Goal: Check status: Check status

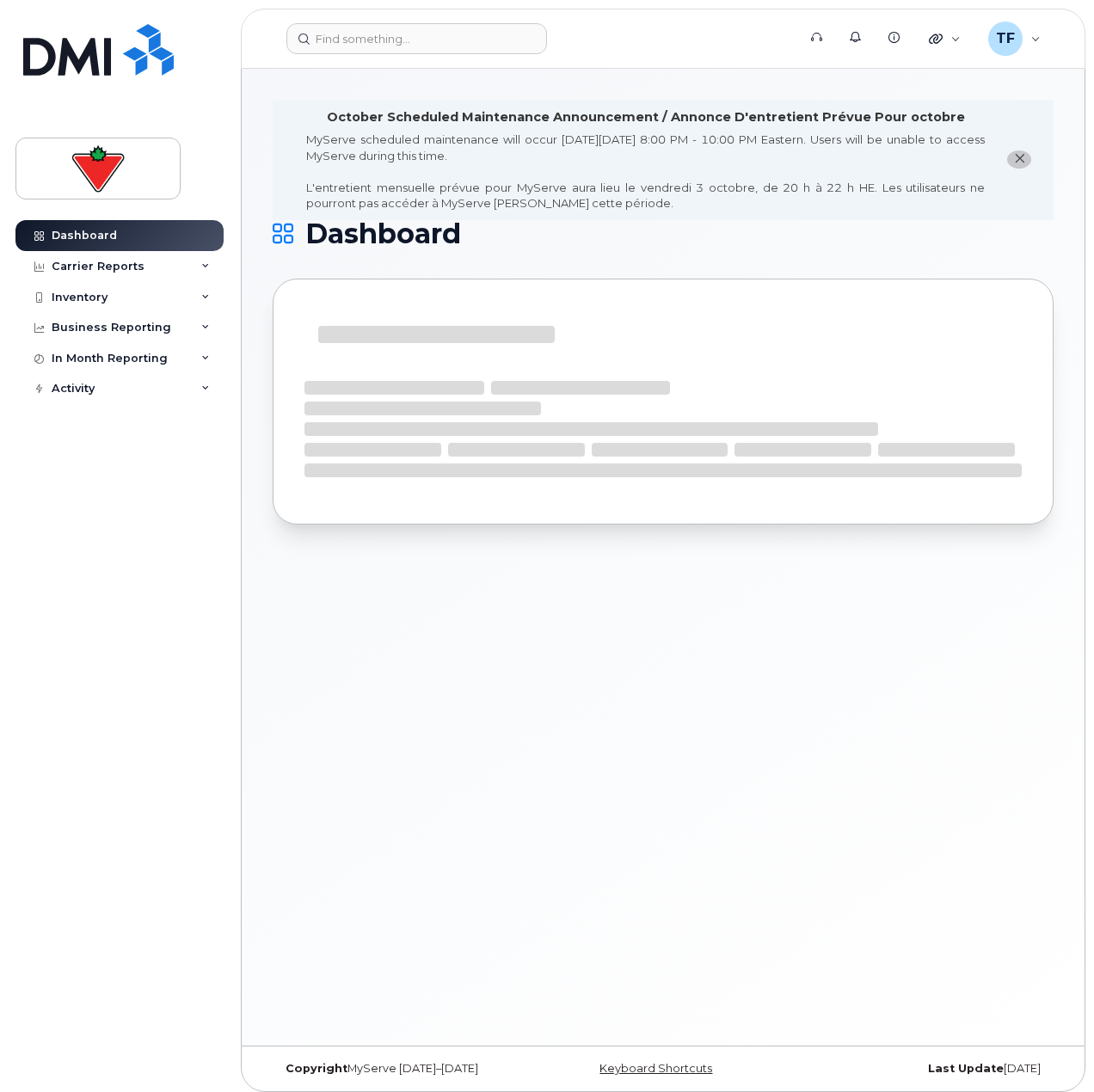
click at [488, 9] on div "Support Alerts Knowledge Base Quicklinks Suspend / Cancel Device Change SIM Car…" at bounding box center [663, 39] width 844 height 60
click at [488, 14] on header "Support Alerts Knowledge Base Quicklinks Suspend / Cancel Device Change SIM Car…" at bounding box center [663, 39] width 844 height 60
click at [488, 27] on input at bounding box center [416, 39] width 260 height 31
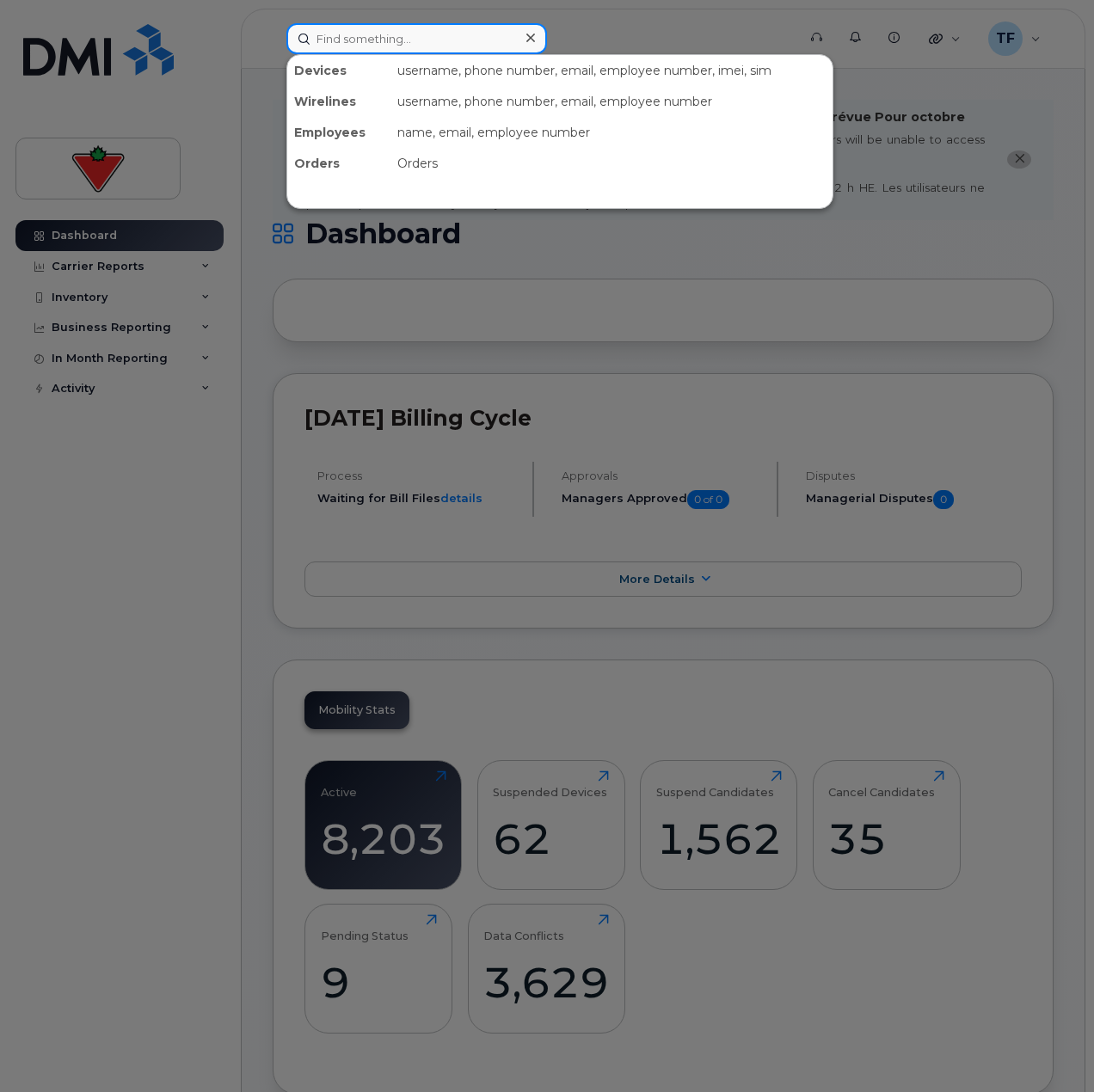
click at [393, 49] on input at bounding box center [416, 39] width 260 height 31
paste input "4375180145"
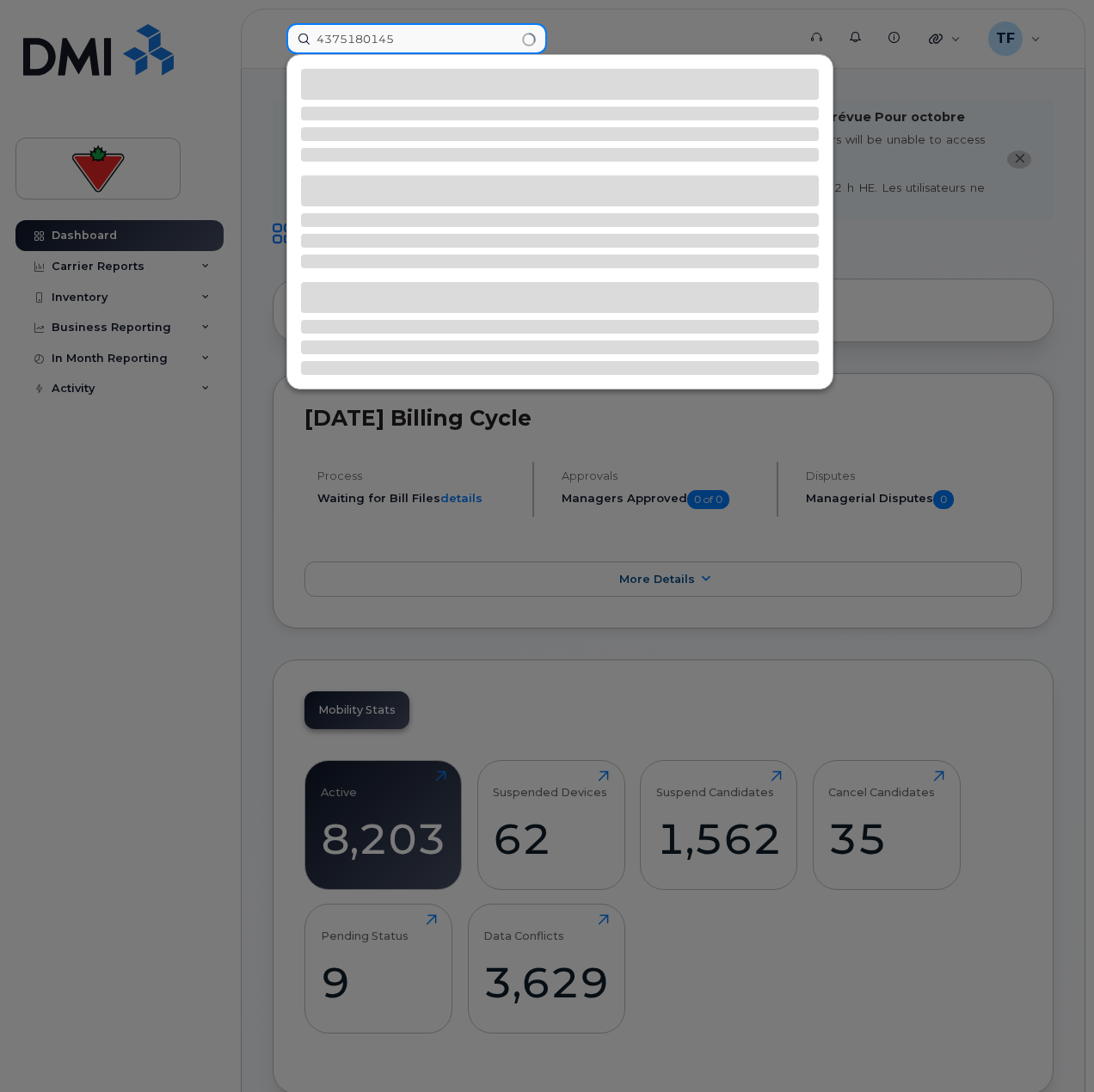
type input "4375180145"
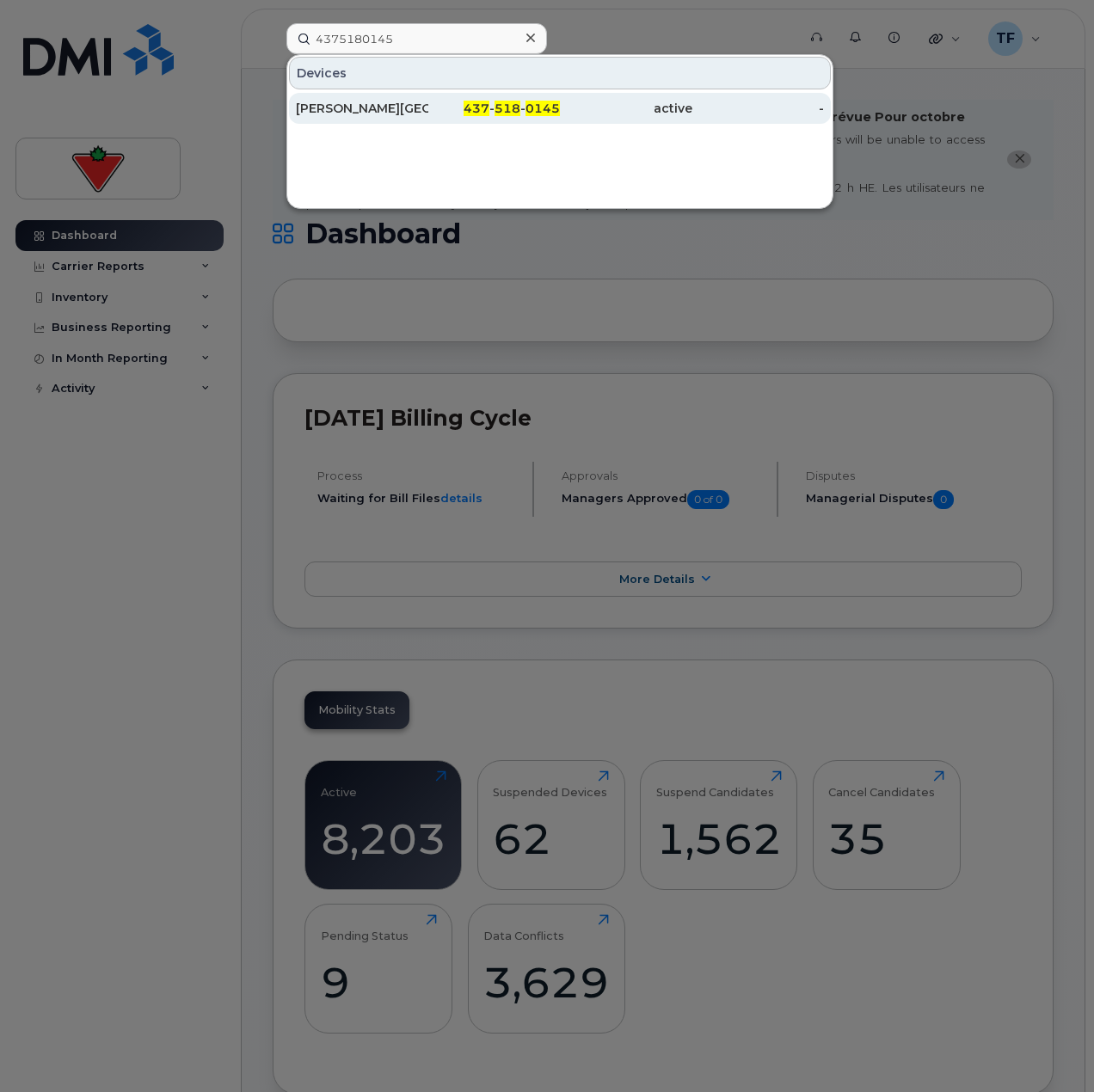
click at [399, 109] on div "[PERSON_NAME][GEOGRAPHIC_DATA]" at bounding box center [362, 108] width 133 height 17
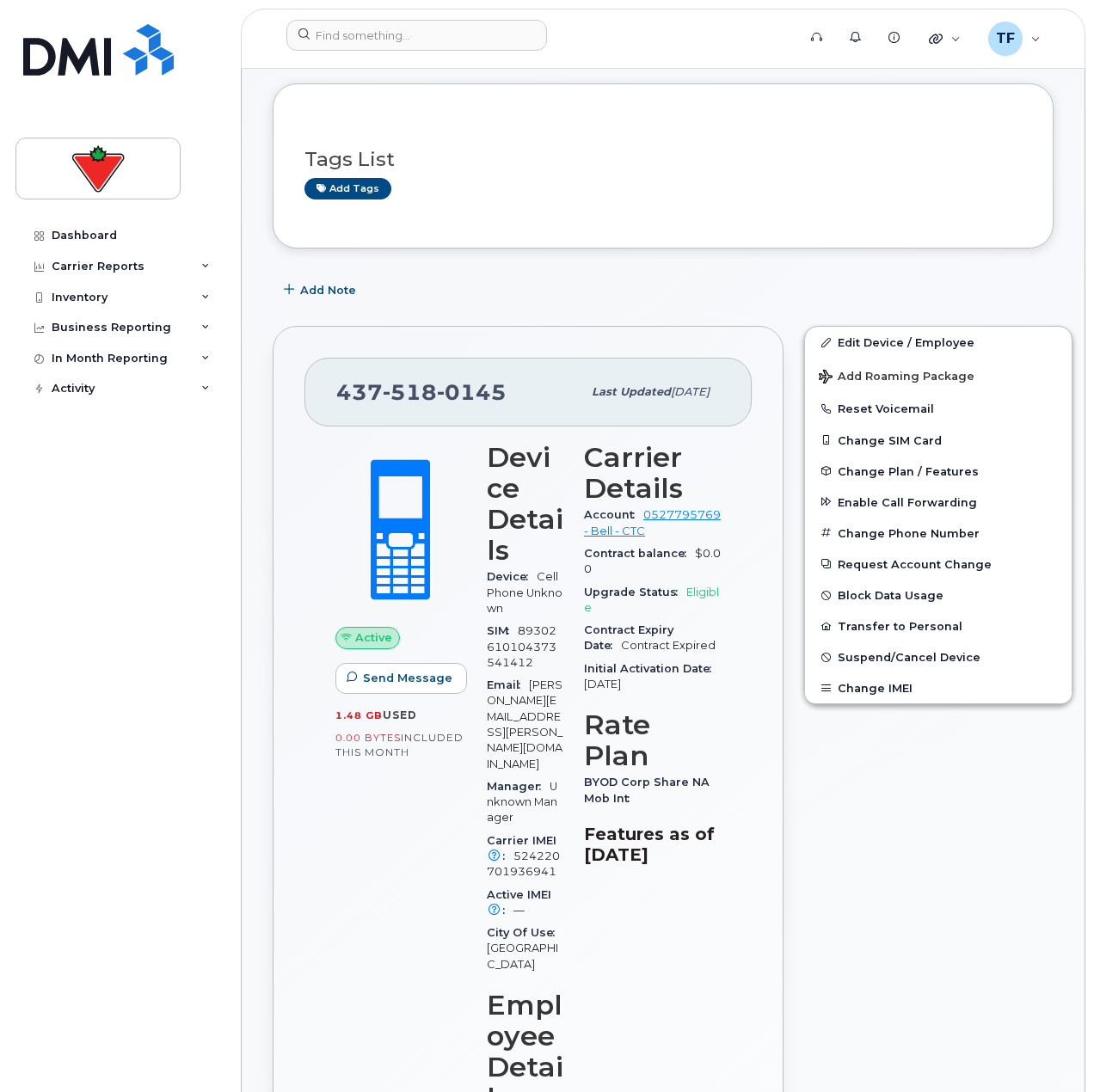
scroll to position [490, 0]
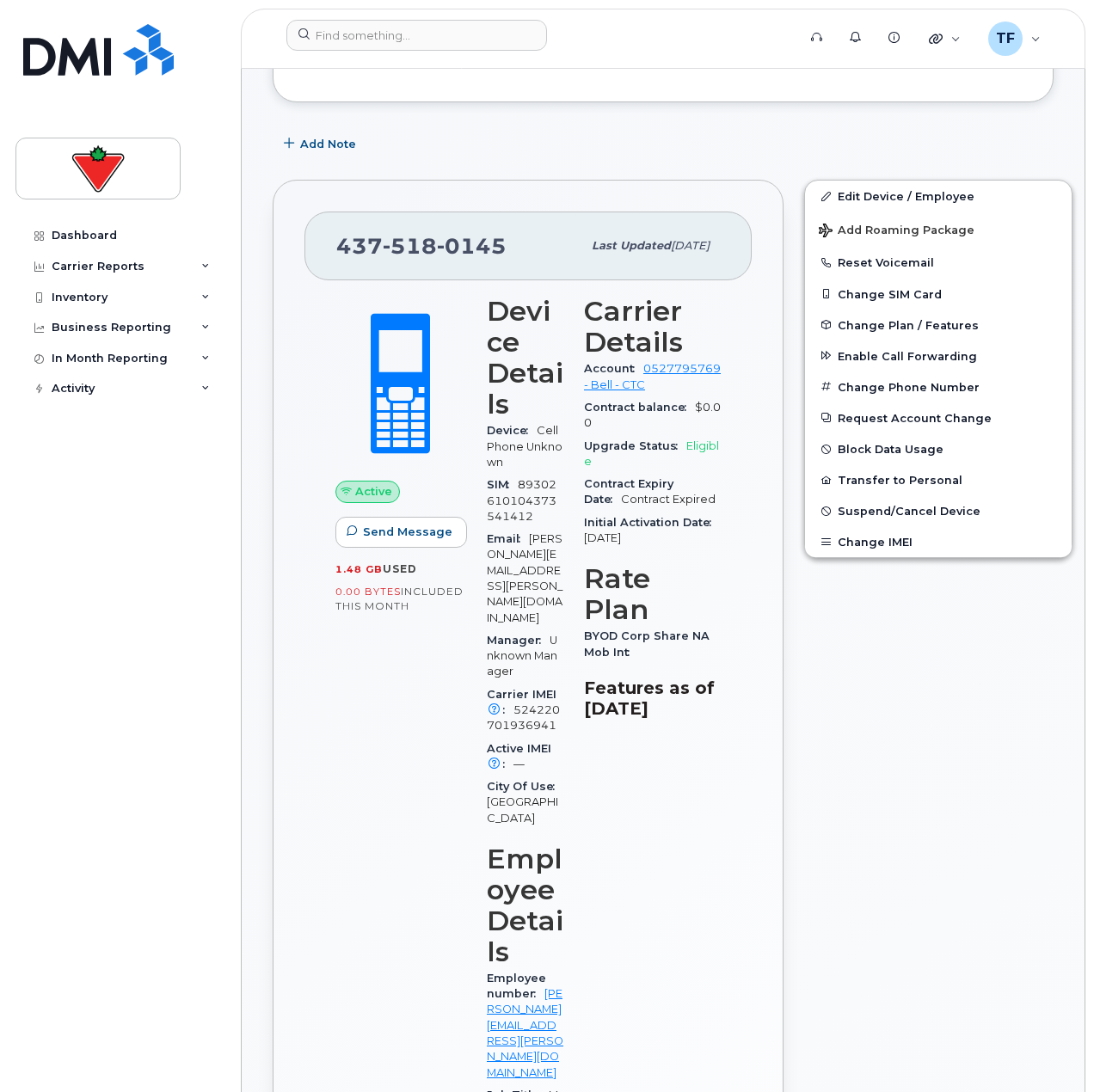
click at [734, 838] on div "437 518 0145 Last updated Feb 11, 2025 Active Send Message 1.48 GB  used 0.00 B…" at bounding box center [528, 989] width 511 height 1617
